Goal: Feedback & Contribution: Contribute content

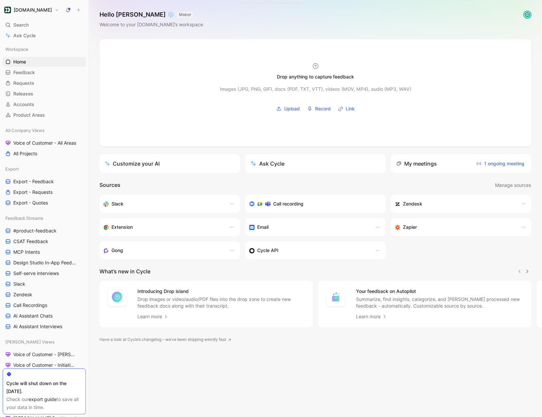
click at [36, 12] on h1 "[DOMAIN_NAME]" at bounding box center [33, 10] width 38 height 6
click at [39, 44] on div "Account settings" at bounding box center [45, 43] width 82 height 11
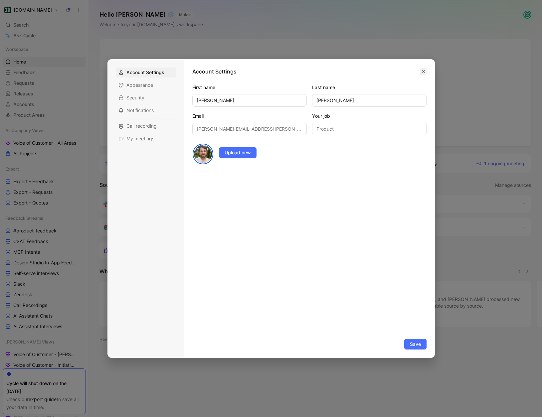
click at [424, 73] on button "button" at bounding box center [423, 71] width 7 height 7
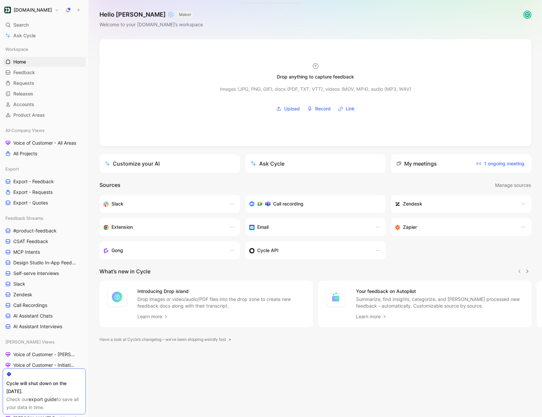
click at [37, 11] on h1 "[DOMAIN_NAME]" at bounding box center [33, 10] width 38 height 6
click at [31, 69] on div "Workspace settings G then S" at bounding box center [45, 68] width 82 height 11
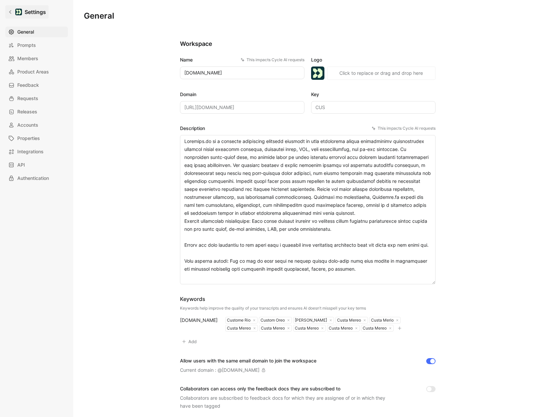
click at [11, 11] on icon at bounding box center [10, 12] width 5 height 5
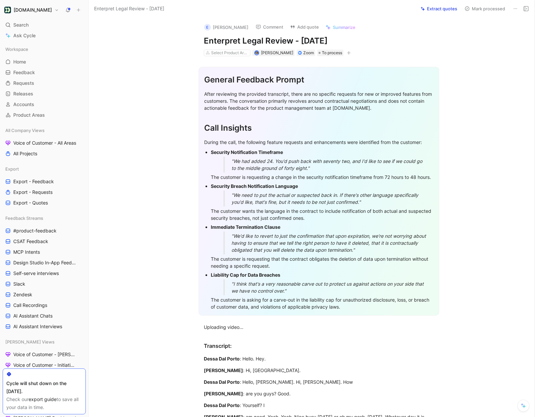
click at [512, 8] on button at bounding box center [515, 8] width 9 height 9
click at [478, 32] on div "Delete" at bounding box center [488, 33] width 58 height 8
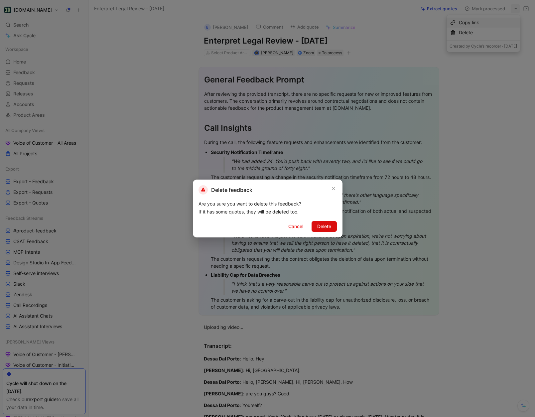
click at [323, 224] on span "Delete" at bounding box center [324, 226] width 14 height 8
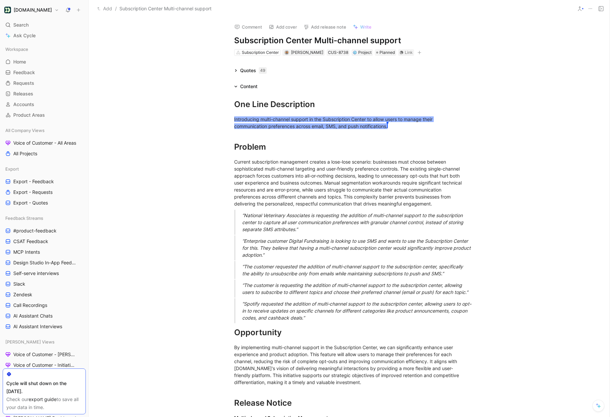
click at [237, 69] on icon at bounding box center [235, 70] width 3 height 3
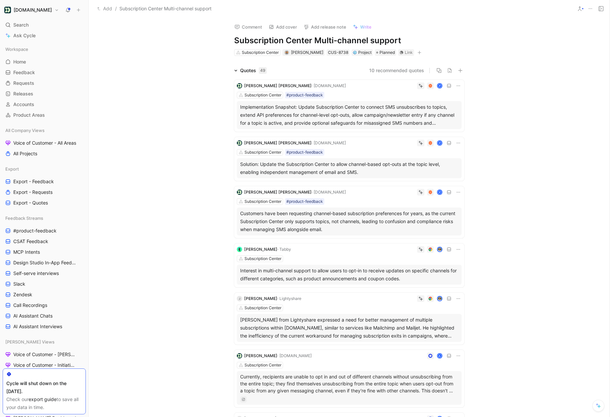
click at [235, 74] on div "Quotes 49" at bounding box center [250, 70] width 38 height 8
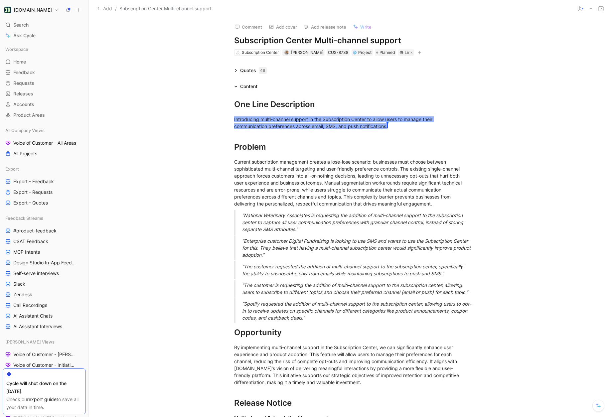
click at [384, 41] on h1 "Subscription Center Multi-channel support" at bounding box center [349, 40] width 230 height 11
copy h1 "Subscription Center Multi-channel support"
click at [377, 44] on h1 "Subscription Center Multi-channel support" at bounding box center [349, 40] width 230 height 11
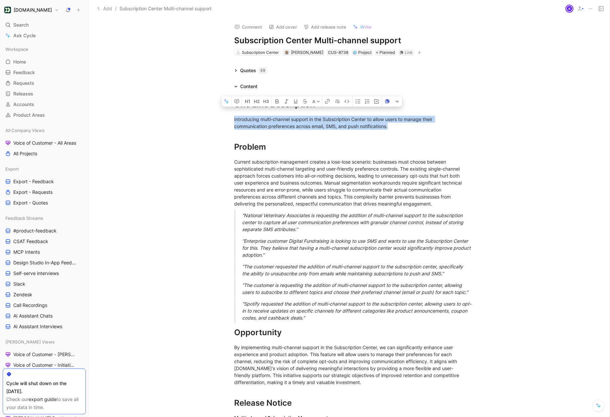
click at [603, 408] on div "One Line Description Introducing multi-channel support in the Subscription Cent…" at bounding box center [349, 335] width 521 height 490
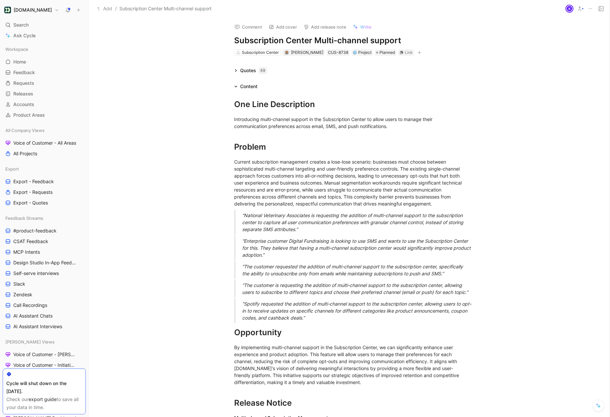
click at [597, 406] on icon at bounding box center [599, 407] width 4 height 4
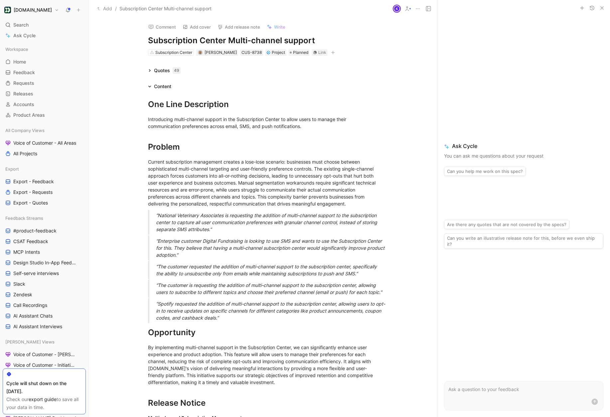
click at [503, 390] on p at bounding box center [523, 389] width 151 height 8
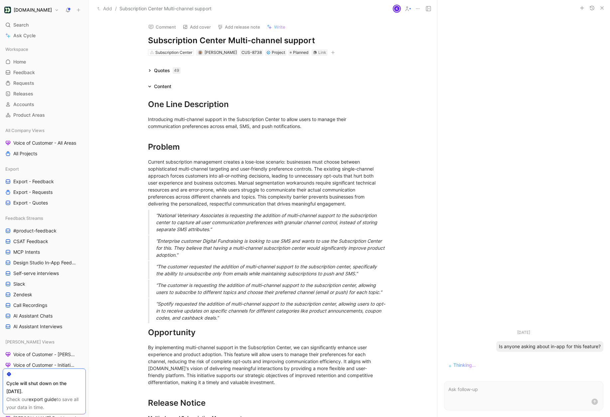
click at [150, 71] on icon at bounding box center [149, 70] width 3 height 3
